Goal: Information Seeking & Learning: Learn about a topic

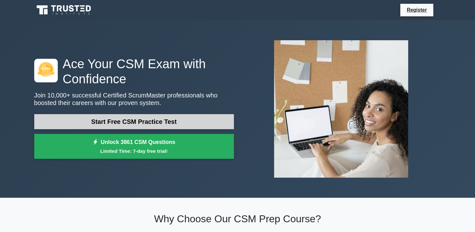
click at [148, 123] on link "Start Free CSM Practice Test" at bounding box center [134, 121] width 200 height 15
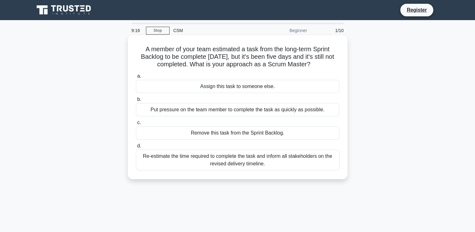
click at [143, 158] on div "Re-estimate the time required to complete the task and inform all stakeholders …" at bounding box center [237, 159] width 203 height 21
click at [136, 148] on input "d. Re-estimate the time required to complete the task and inform all stakeholde…" at bounding box center [136, 146] width 0 height 4
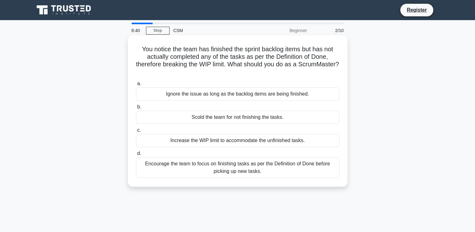
click at [153, 166] on div "Encourage the team to focus on finishing tasks as per the Definition of Done be…" at bounding box center [237, 167] width 203 height 21
click at [136, 155] on input "d. Encourage the team to focus on finishing tasks as per the Definition of Done…" at bounding box center [136, 153] width 0 height 4
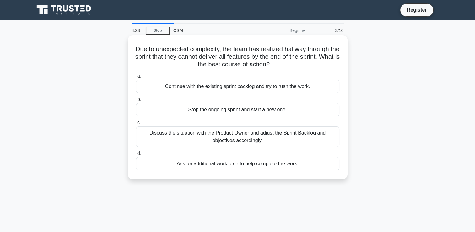
click at [153, 135] on div "Discuss the situation with the Product Owner and adjust the Sprint Backlog and …" at bounding box center [237, 136] width 203 height 21
click at [136, 125] on input "c. Discuss the situation with the Product Owner and adjust the Sprint Backlog a…" at bounding box center [136, 123] width 0 height 4
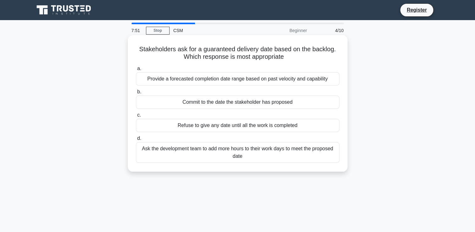
click at [164, 101] on div "Commit to the date the stakeholder has proposed" at bounding box center [237, 101] width 203 height 13
click at [136, 94] on input "b. Commit to the date the stakeholder has proposed" at bounding box center [136, 92] width 0 height 4
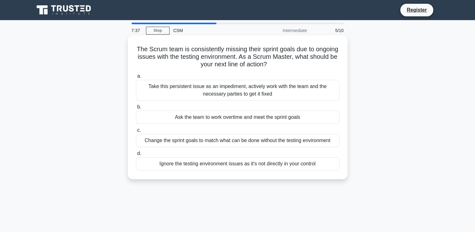
click at [164, 89] on div "Take this persistent issue as an impediment, actively work with the team and th…" at bounding box center [237, 90] width 203 height 21
click at [136, 78] on input "a. Take this persistent issue as an impediment, actively work with the team and…" at bounding box center [136, 76] width 0 height 4
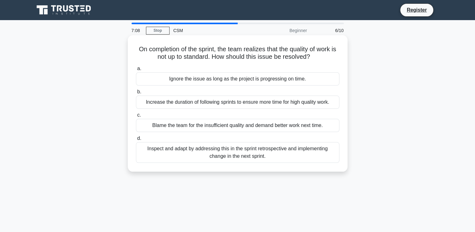
click at [167, 149] on div "Inspect and adapt by addressing this in the sprint retrospective and implementi…" at bounding box center [237, 152] width 203 height 21
click at [136, 140] on input "d. Inspect and adapt by addressing this in the sprint retrospective and impleme…" at bounding box center [136, 138] width 0 height 4
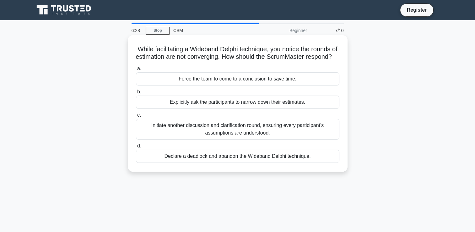
click at [163, 132] on div "Initiate another discussion and clarification round, ensuring every participant…" at bounding box center [237, 129] width 203 height 21
click at [136, 117] on input "c. Initiate another discussion and clarification round, ensuring every particip…" at bounding box center [136, 115] width 0 height 4
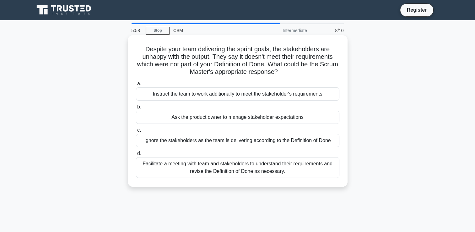
click at [164, 116] on div "Ask the product owner to manage stakeholder expectations" at bounding box center [237, 116] width 203 height 13
click at [136, 109] on input "b. Ask the product owner to manage stakeholder expectations" at bounding box center [136, 107] width 0 height 4
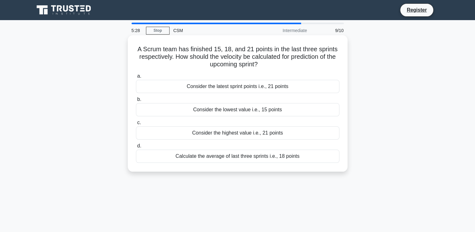
click at [187, 157] on div "Calculate the average of last three sprints i.e., 18 points" at bounding box center [237, 155] width 203 height 13
click at [136, 148] on input "d. Calculate the average of last three sprints i.e., 18 points" at bounding box center [136, 146] width 0 height 4
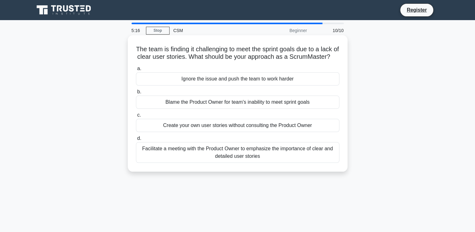
click at [184, 157] on div "Facilitate a meeting with the Product Owner to emphasize the importance of clea…" at bounding box center [237, 152] width 203 height 21
click at [136, 140] on input "d. Facilitate a meeting with the Product Owner to emphasize the importance of c…" at bounding box center [136, 138] width 0 height 4
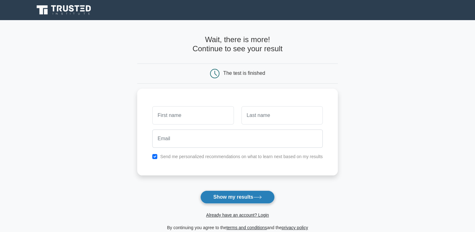
click at [227, 195] on button "Show my results" at bounding box center [237, 196] width 74 height 13
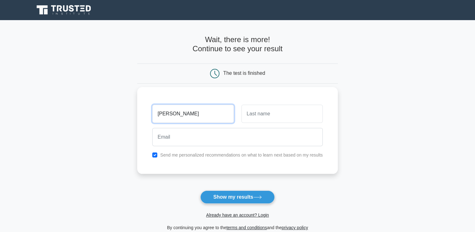
type input "Linda"
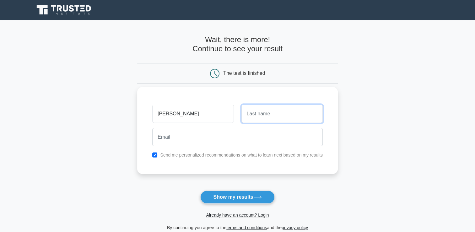
click at [247, 114] on input "text" at bounding box center [281, 114] width 81 height 18
type input "van"
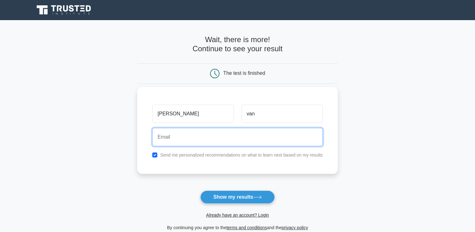
click at [208, 139] on input "email" at bounding box center [237, 137] width 170 height 18
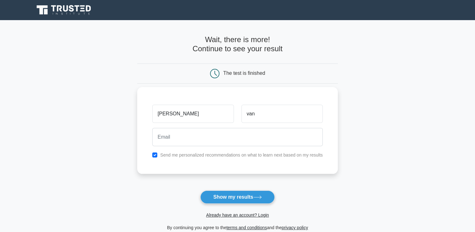
click at [266, 165] on div "Linda van Send me personalized recommendations on what to learn next based on m…" at bounding box center [237, 130] width 201 height 87
drag, startPoint x: 266, startPoint y: 165, endPoint x: 154, endPoint y: 154, distance: 112.0
click at [154, 154] on div "Linda van Send me personalized recommendations on what to learn next based on m…" at bounding box center [237, 130] width 201 height 87
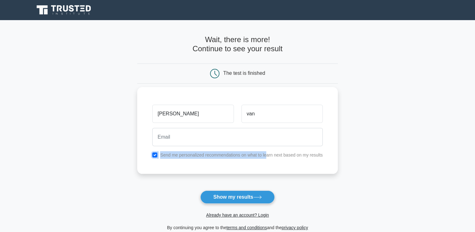
click at [154, 154] on input "checkbox" at bounding box center [154, 154] width 5 height 5
checkbox input "false"
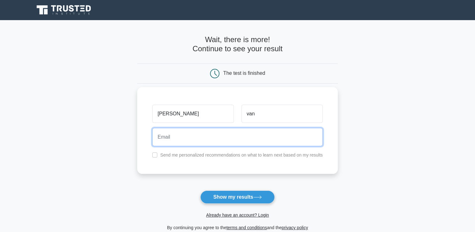
click at [184, 136] on input "email" at bounding box center [237, 137] width 170 height 18
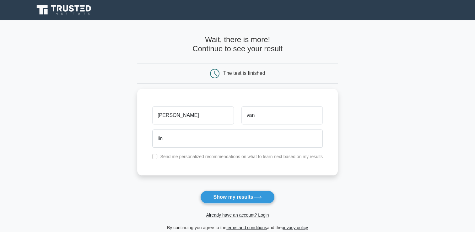
click at [118, 140] on main "Wait, there is more! Continue to see your result The test is finished Linda van…" at bounding box center [237, 133] width 475 height 226
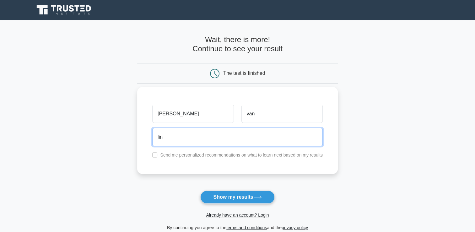
click at [166, 138] on input "lin" at bounding box center [237, 137] width 170 height 18
click at [227, 137] on input "lin" at bounding box center [237, 137] width 170 height 18
click at [211, 137] on input "lin" at bounding box center [237, 137] width 170 height 18
type input "lindavanoudshoorn@yahoo.com"
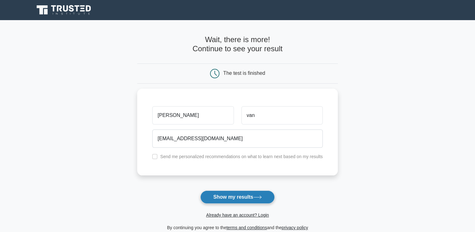
click at [235, 199] on button "Show my results" at bounding box center [237, 196] width 74 height 13
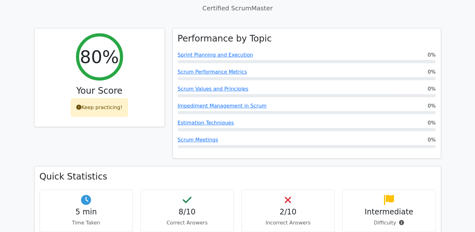
scroll to position [237, 0]
